Goal: Register for event/course

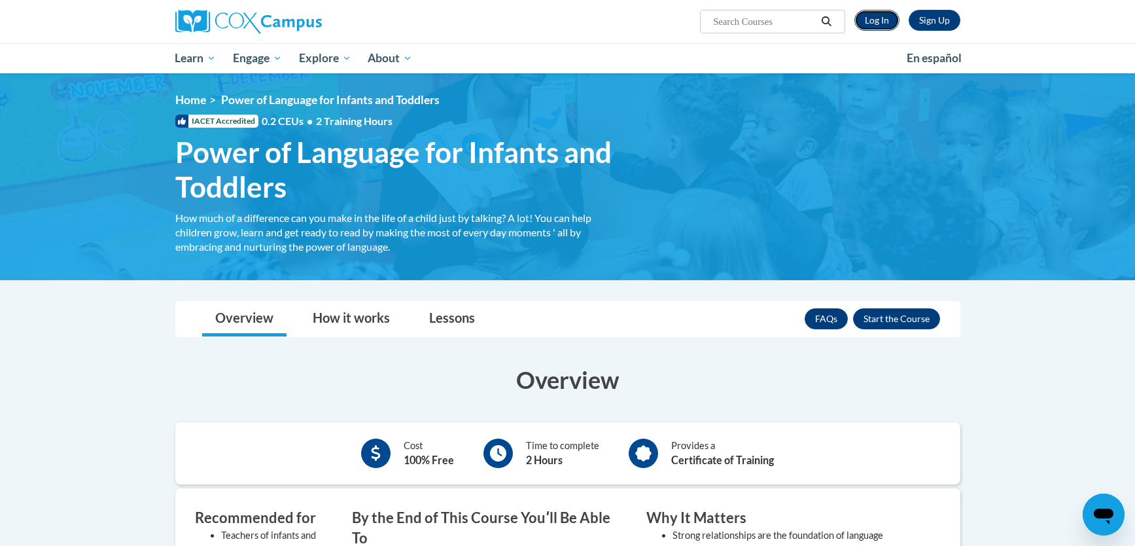
click at [876, 20] on link "Log In" at bounding box center [877, 20] width 45 height 21
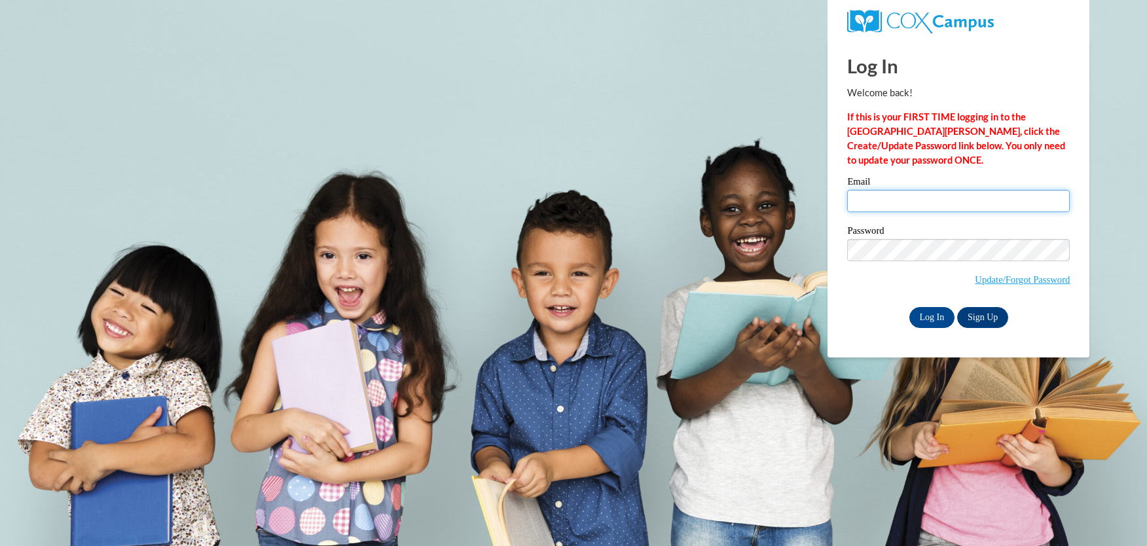
click at [887, 199] on input "Email" at bounding box center [958, 201] width 223 height 22
type input "tstaab0001@kctcs.edu"
click at [935, 317] on input "Log In" at bounding box center [932, 317] width 46 height 21
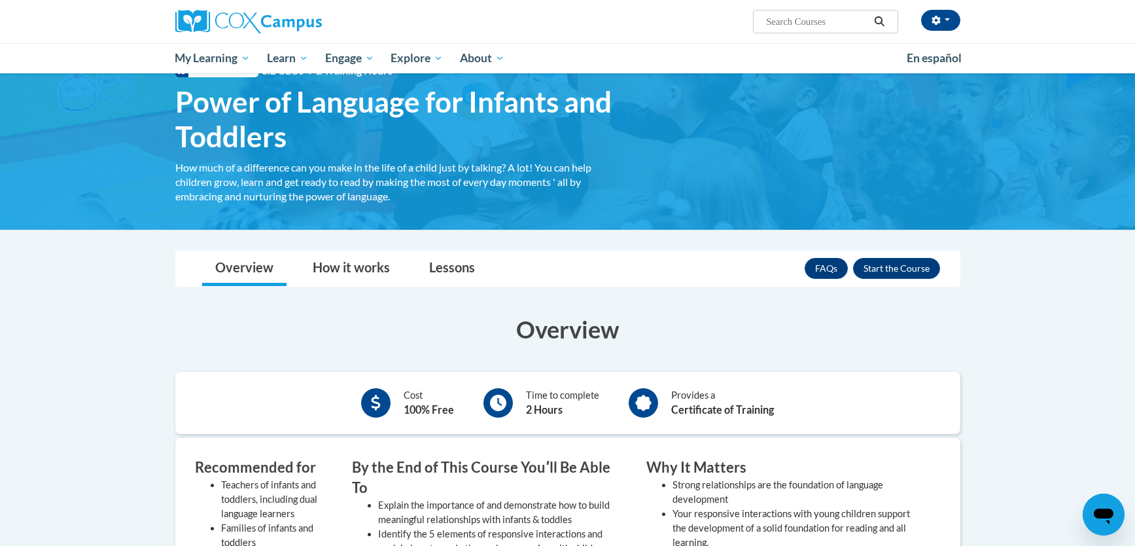
scroll to position [46, 0]
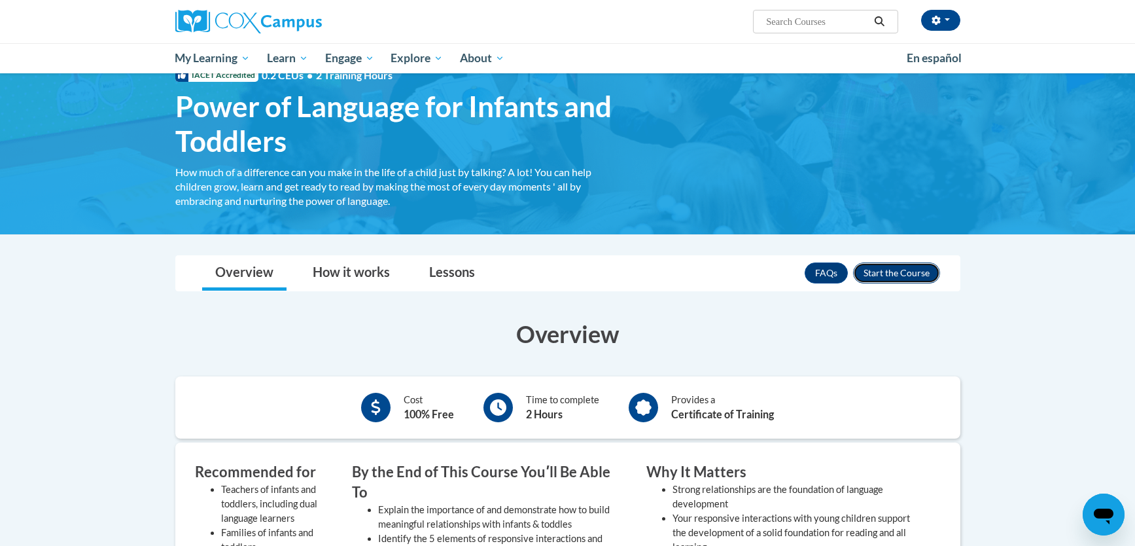
click at [897, 273] on button "Enroll" at bounding box center [896, 272] width 87 height 21
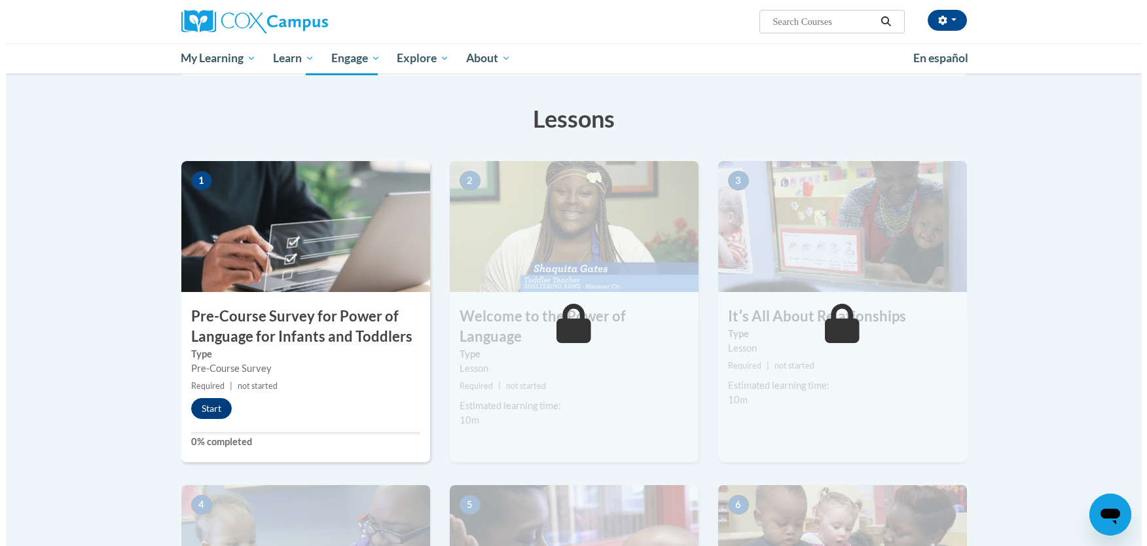
scroll to position [251, 0]
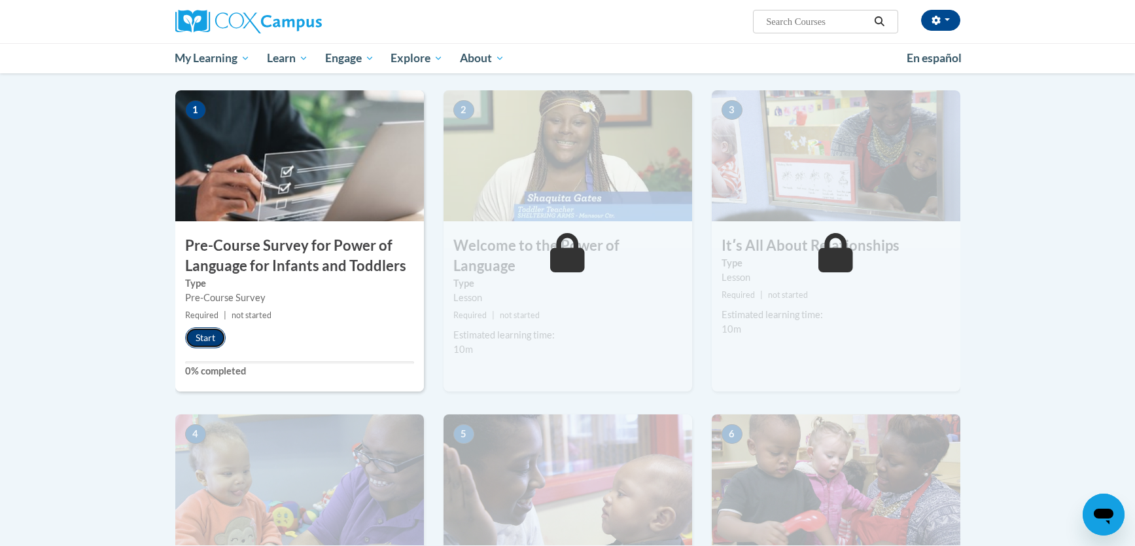
click at [209, 340] on button "Start" at bounding box center [205, 337] width 41 height 21
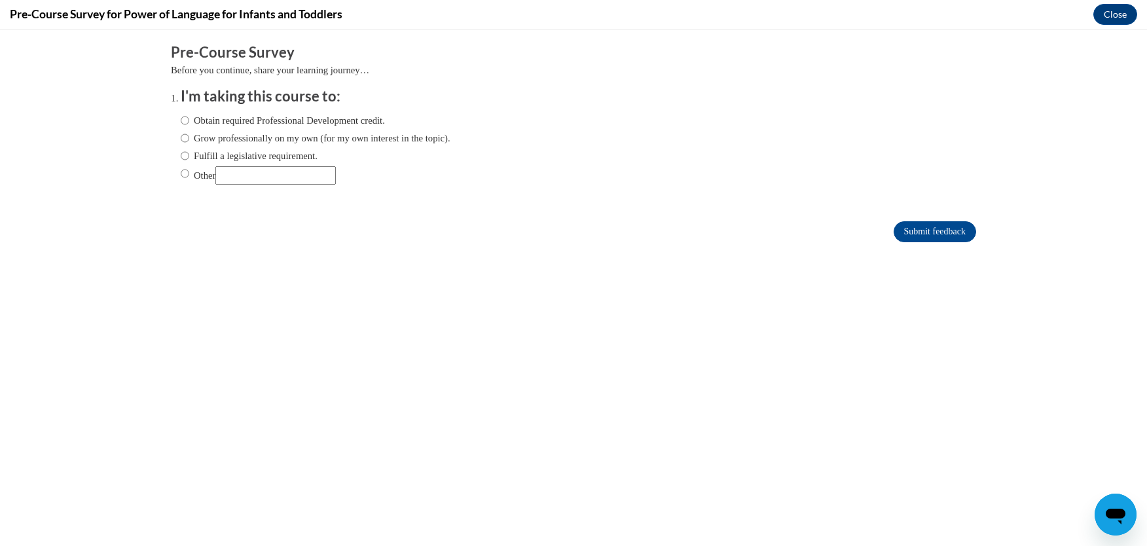
scroll to position [0, 0]
click at [171, 120] on ol "I'm taking this course to: Obtain required Professional Development credit. Gro…" at bounding box center [573, 145] width 805 height 118
click at [181, 120] on input "Obtain required Professional Development credit." at bounding box center [185, 120] width 9 height 14
radio input "true"
click at [910, 231] on input "Submit feedback" at bounding box center [934, 231] width 82 height 21
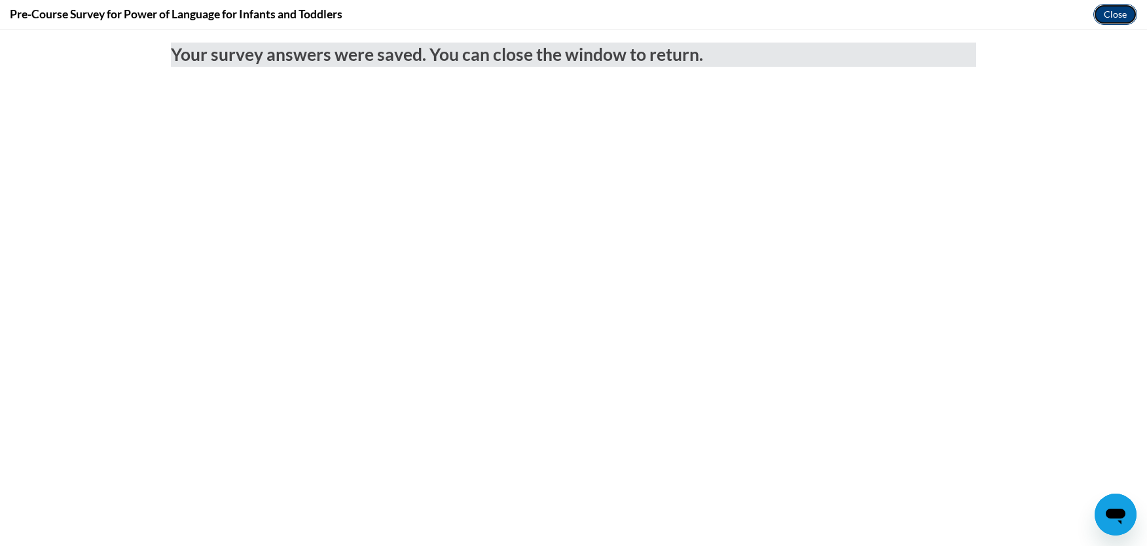
click at [1116, 11] on button "Close" at bounding box center [1115, 14] width 44 height 21
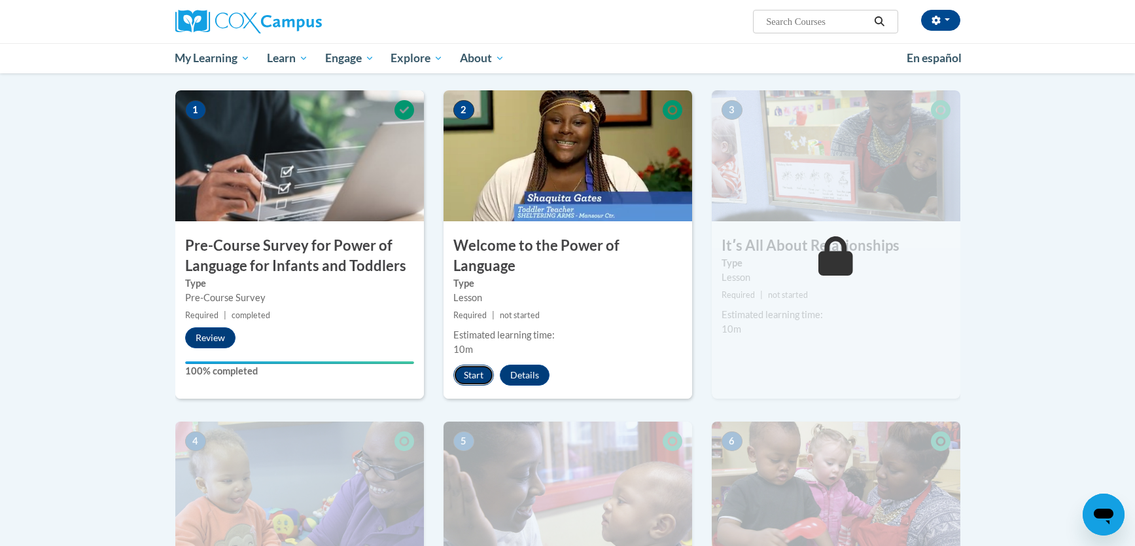
click at [471, 365] on button "Start" at bounding box center [474, 375] width 41 height 21
